Goal: Download file/media

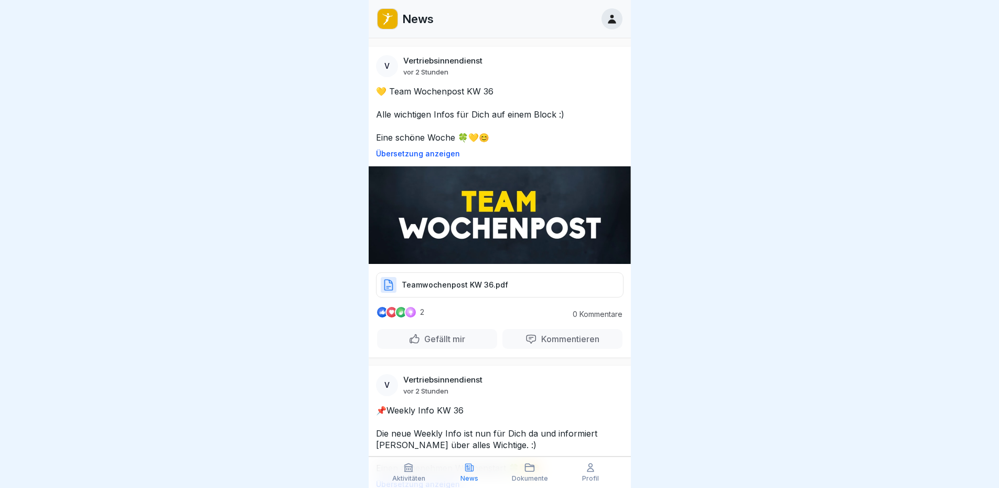
click at [454, 280] on p "Teamwochenpost KW 36.pdf" at bounding box center [455, 285] width 106 height 10
click at [428, 280] on p "Teamwochenpost KW 36.pdf" at bounding box center [455, 285] width 106 height 10
click at [456, 281] on p "Teamwochenpost KW 36.pdf" at bounding box center [455, 285] width 106 height 10
click at [447, 287] on p "Teamwochenpost KW 36.pdf" at bounding box center [455, 285] width 106 height 10
click at [526, 471] on icon at bounding box center [530, 467] width 10 height 10
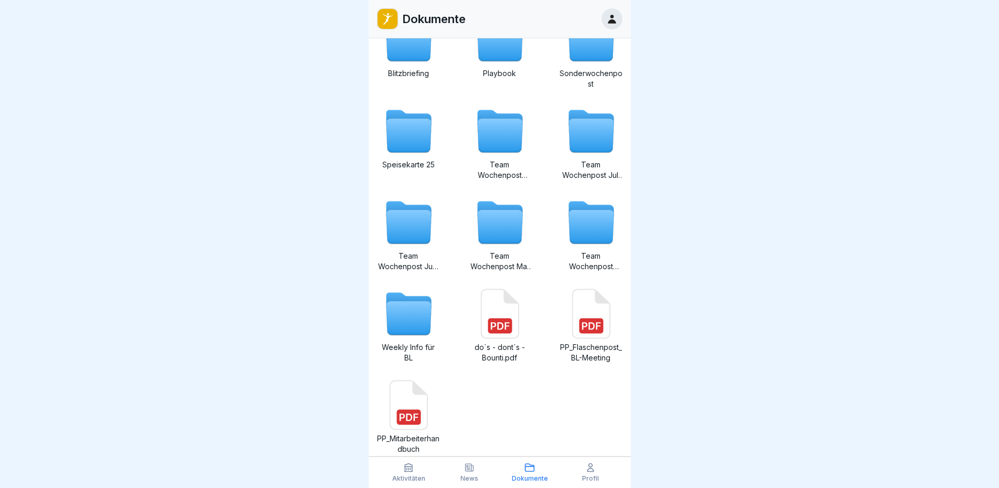
scroll to position [146, 0]
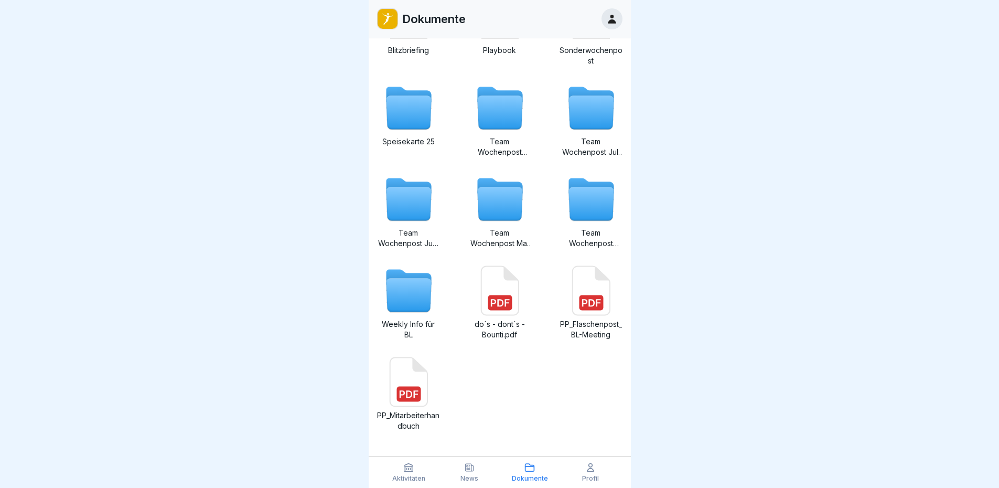
click at [593, 297] on rect at bounding box center [591, 302] width 24 height 15
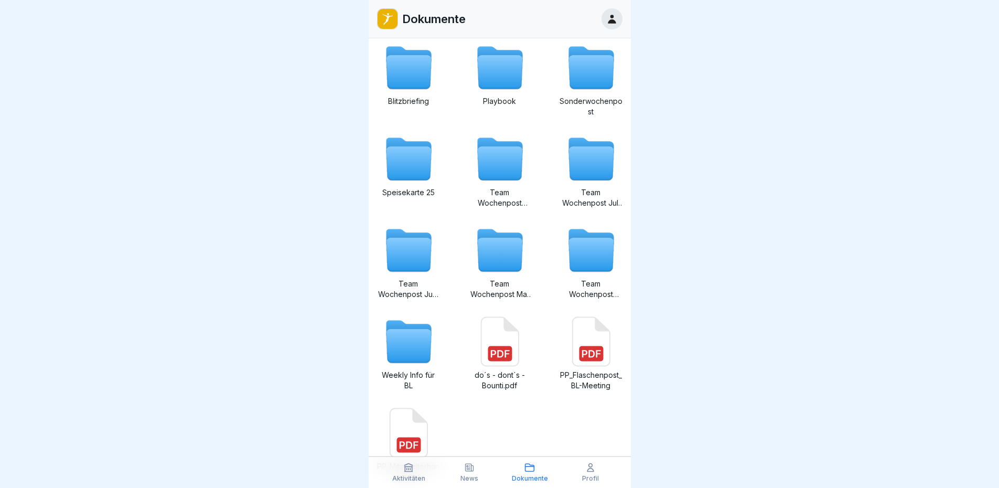
scroll to position [0, 0]
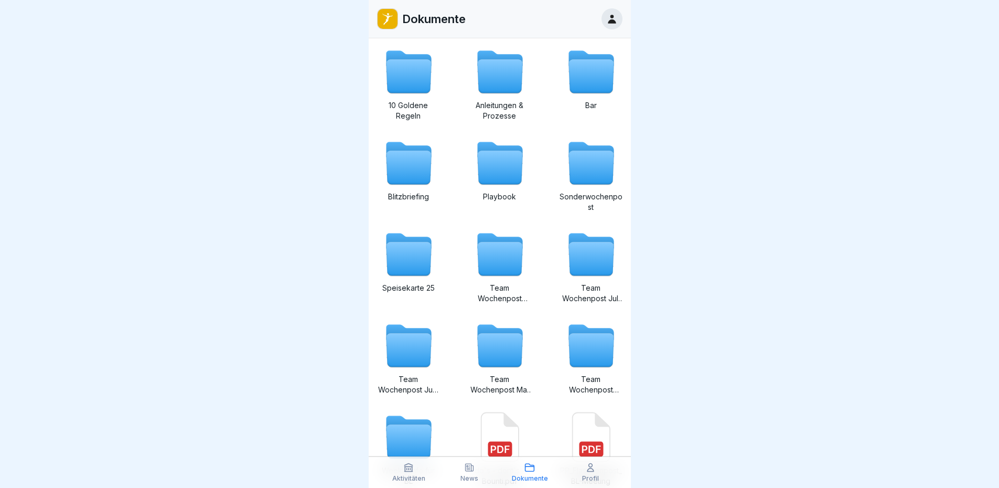
click at [595, 169] on icon at bounding box center [591, 168] width 45 height 34
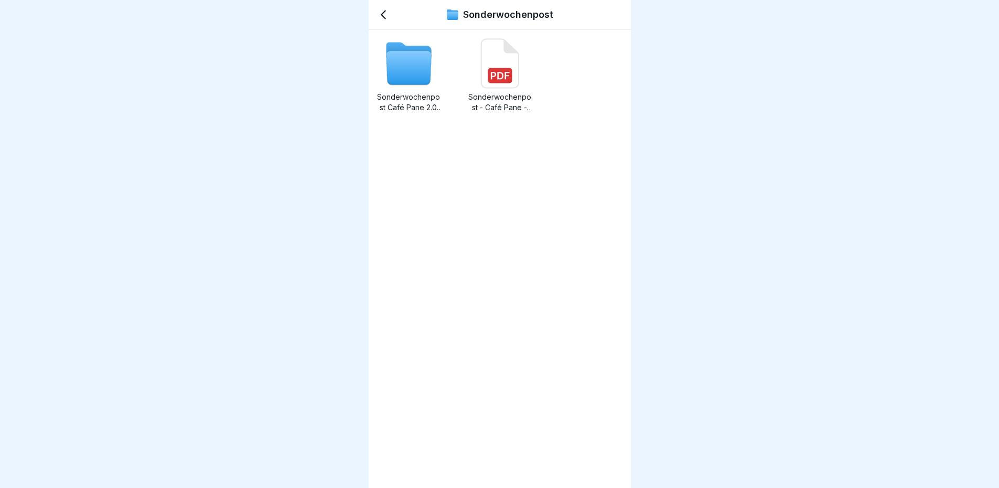
click at [498, 71] on rect at bounding box center [500, 75] width 24 height 15
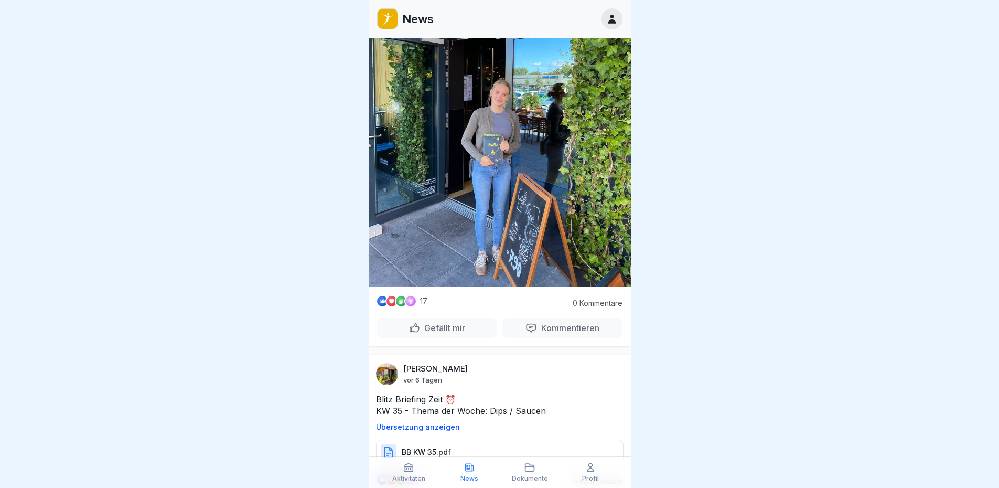
scroll to position [2151, 0]
